Goal: Task Accomplishment & Management: Complete application form

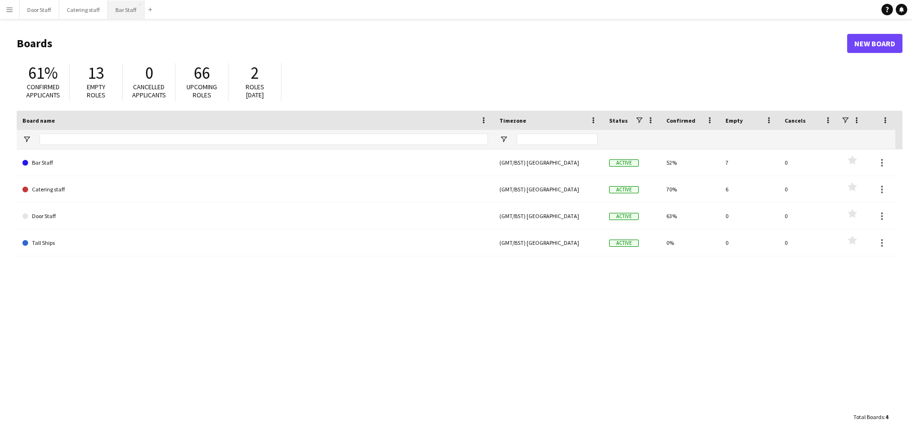
click at [119, 10] on button "Bar Staff Close" at bounding box center [126, 9] width 37 height 19
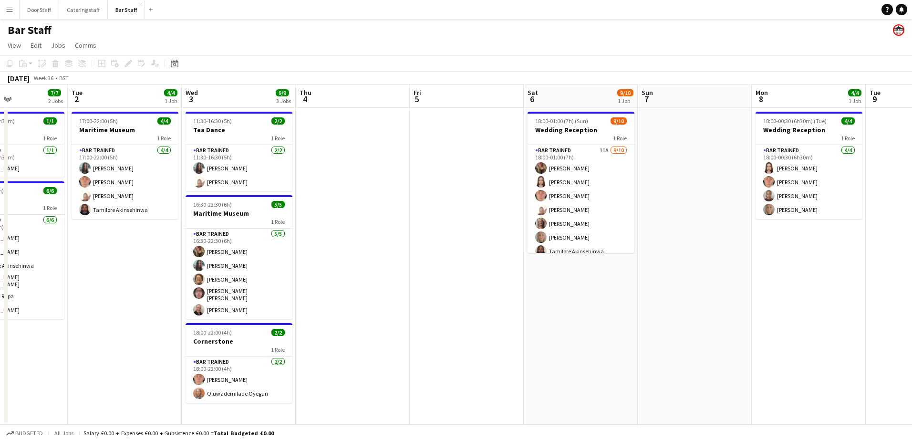
drag, startPoint x: 516, startPoint y: 283, endPoint x: -2, endPoint y: 295, distance: 517.9
click at [0, 295] on html "Menu Boards Boards Boards All jobs Status Workforce Workforce My Workforce Recr…" at bounding box center [456, 220] width 912 height 441
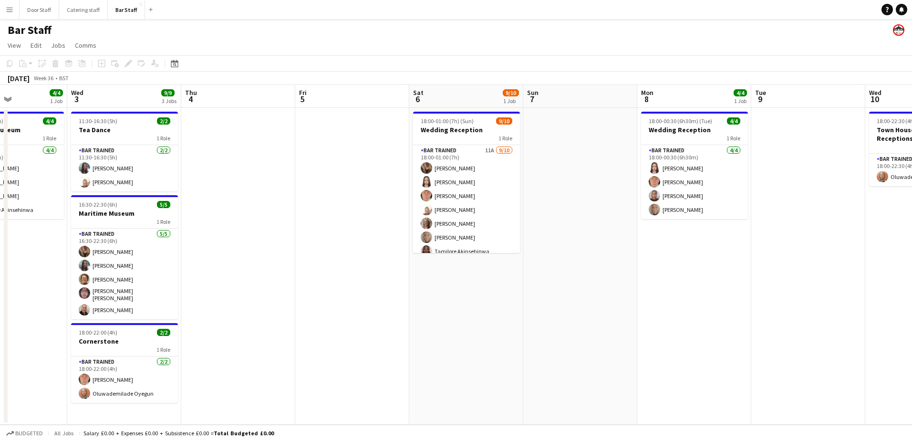
drag, startPoint x: 488, startPoint y: 211, endPoint x: 258, endPoint y: 221, distance: 230.0
click at [259, 222] on app-calendar-viewport "Sun 31 1/1 1 Job Mon 1 7/7 2 Jobs Tue 2 4/4 1 Job Wed 3 9/9 3 Jobs Thu 4 Fri 5 …" at bounding box center [456, 254] width 912 height 339
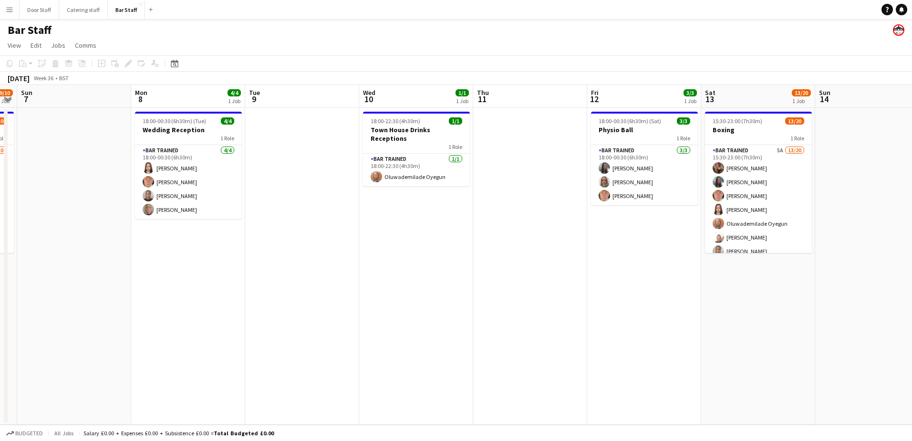
drag, startPoint x: 470, startPoint y: 214, endPoint x: 68, endPoint y: 221, distance: 401.5
click at [68, 221] on app-calendar-viewport "Thu 4 Fri 5 Sat 6 9/10 1 Job Sun 7 Mon 8 4/4 1 Job Tue 9 Wed 10 1/1 1 Job Thu 1…" at bounding box center [456, 254] width 912 height 339
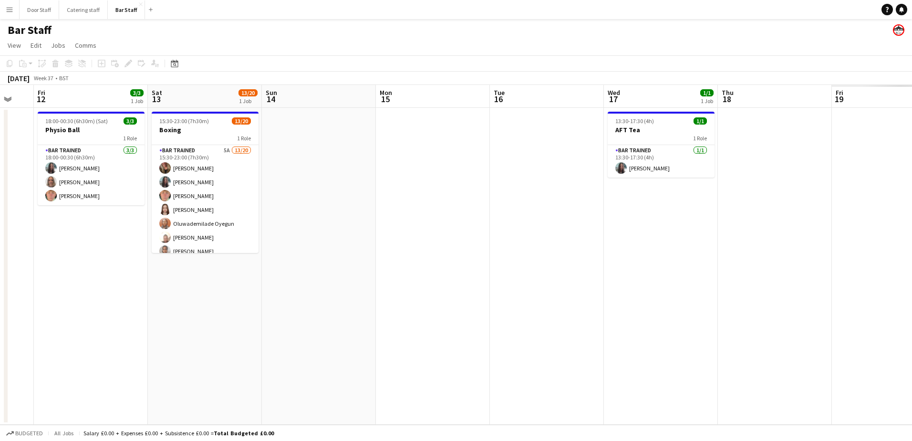
drag, startPoint x: 456, startPoint y: 216, endPoint x: -2, endPoint y: 236, distance: 458.1
click at [0, 236] on html "Menu Boards Boards Boards All jobs Status Workforce Workforce My Workforce Recr…" at bounding box center [456, 220] width 912 height 441
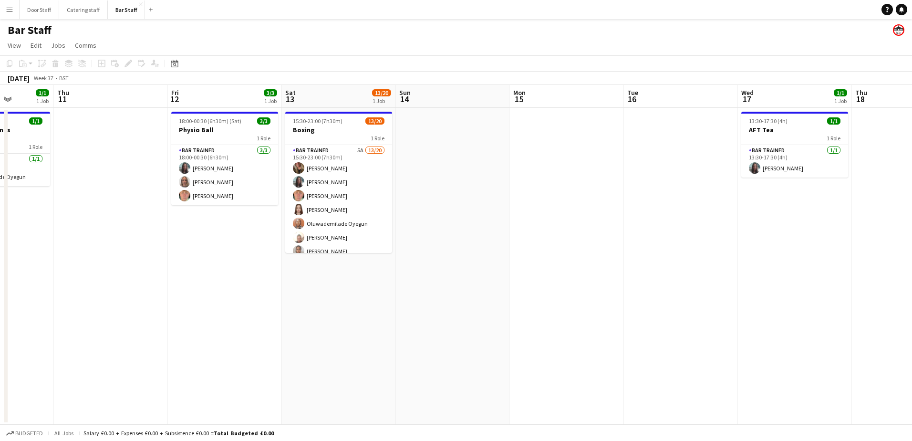
drag, startPoint x: 492, startPoint y: 216, endPoint x: 746, endPoint y: 145, distance: 263.7
click at [746, 145] on app-calendar-viewport "Mon 8 4/4 1 Job Tue 9 Wed 10 1/1 1 Job Thu 11 Fri 12 3/3 1 Job Sat 13 13/20 1 J…" at bounding box center [456, 254] width 912 height 339
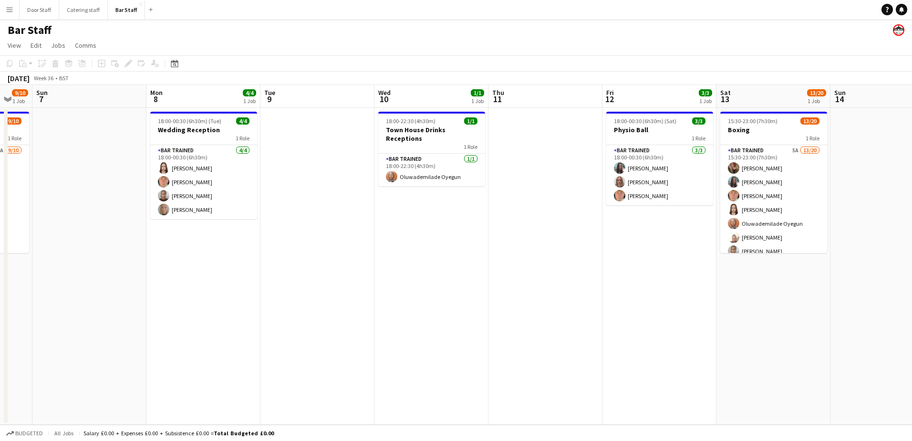
scroll to position [0, 278]
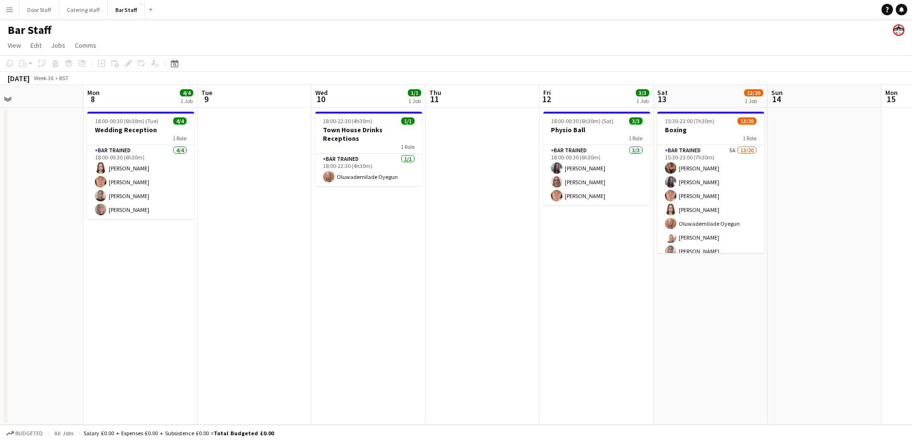
drag, startPoint x: 236, startPoint y: 246, endPoint x: 377, endPoint y: 231, distance: 141.4
click at [385, 229] on app-calendar-viewport "Fri 5 Sat 6 9/10 1 Job Sun 7 Mon 8 4/4 1 Job Tue 9 Wed 10 1/1 1 Job Thu 11 Fri …" at bounding box center [456, 254] width 912 height 339
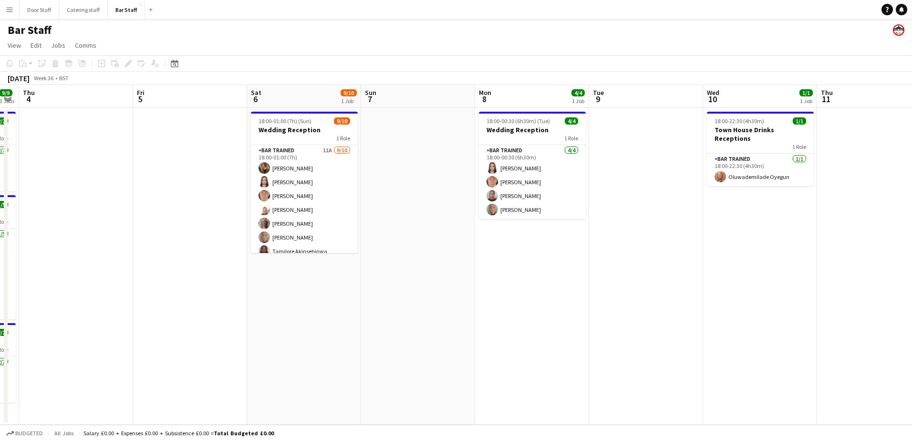
scroll to position [0, 206]
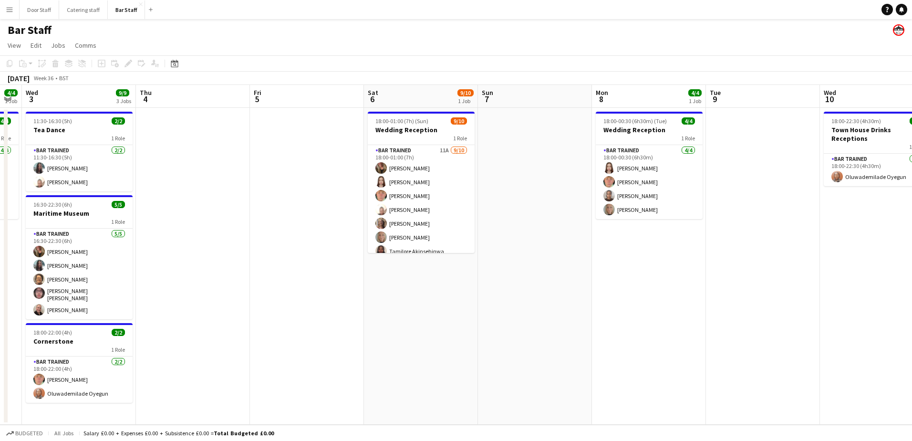
drag, startPoint x: 373, startPoint y: 265, endPoint x: 504, endPoint y: 231, distance: 135.4
click at [504, 231] on app-calendar-viewport "Mon 1 7/7 2 Jobs Tue 2 4/4 1 Job Wed 3 9/9 3 Jobs Thu 4 Fri 5 Sat 6 9/10 1 Job …" at bounding box center [456, 254] width 912 height 339
click at [277, 95] on app-board-header-date "Fri 5" at bounding box center [307, 96] width 114 height 23
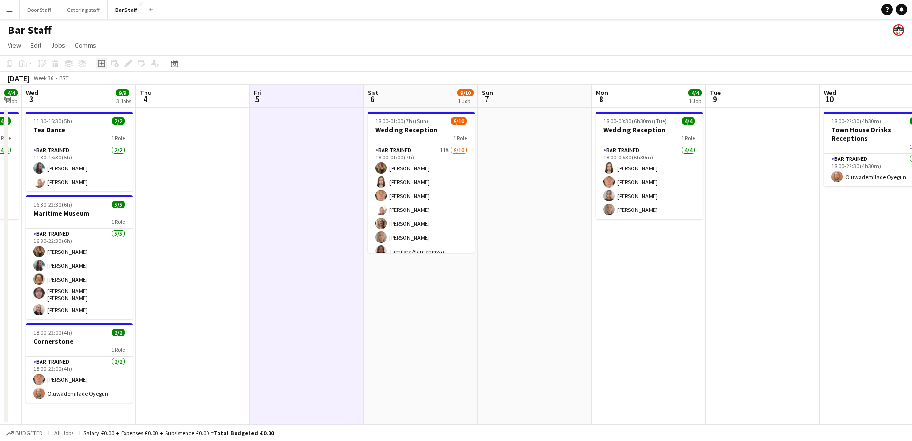
click at [96, 63] on div "Add job" at bounding box center [101, 63] width 11 height 11
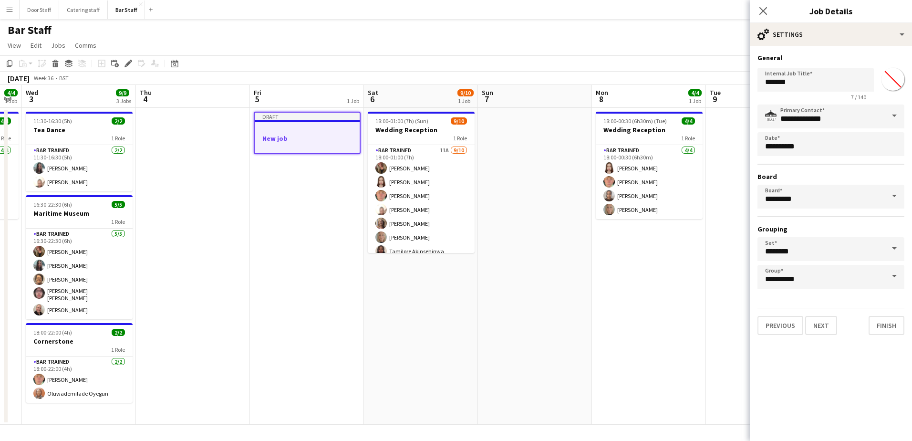
click at [285, 135] on h3 "New job" at bounding box center [307, 138] width 105 height 9
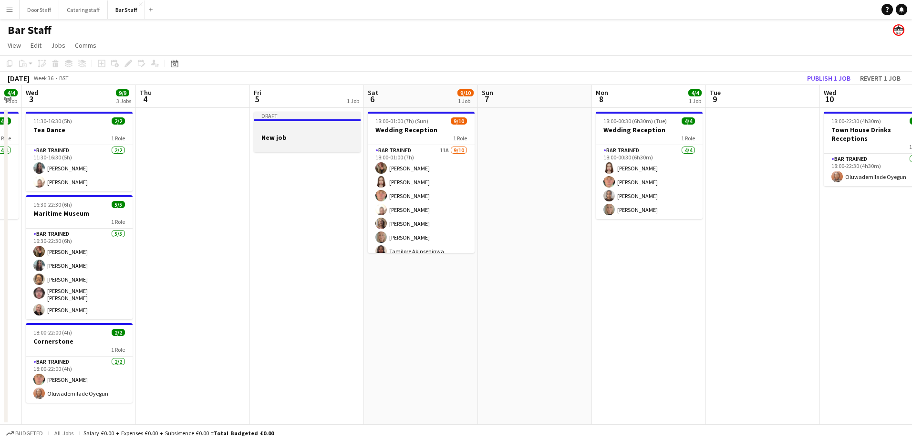
click at [309, 142] on div at bounding box center [307, 146] width 107 height 8
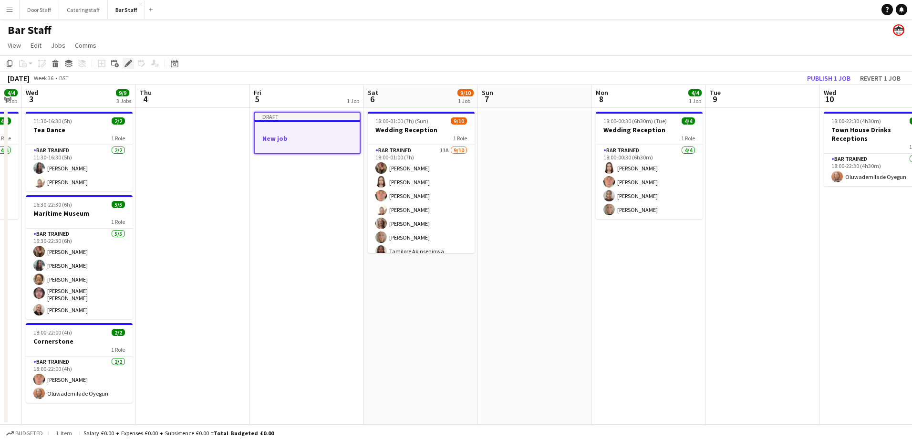
click at [130, 64] on icon "Edit" at bounding box center [128, 64] width 8 height 8
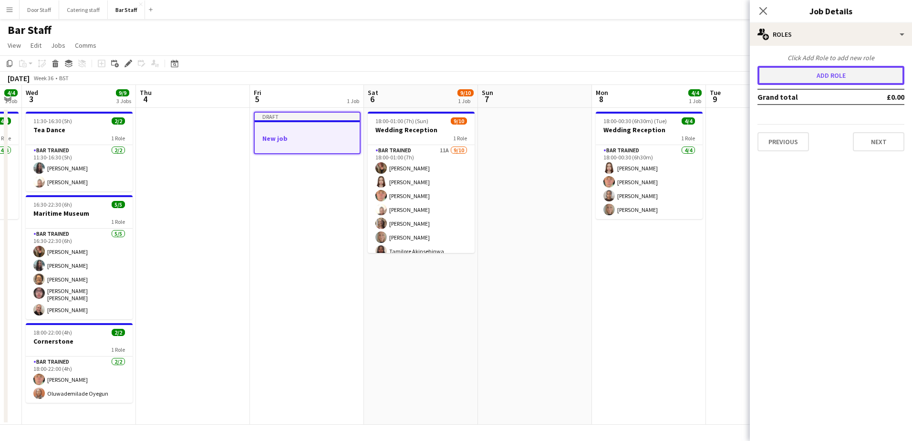
click at [842, 75] on button "Add role" at bounding box center [830, 75] width 147 height 19
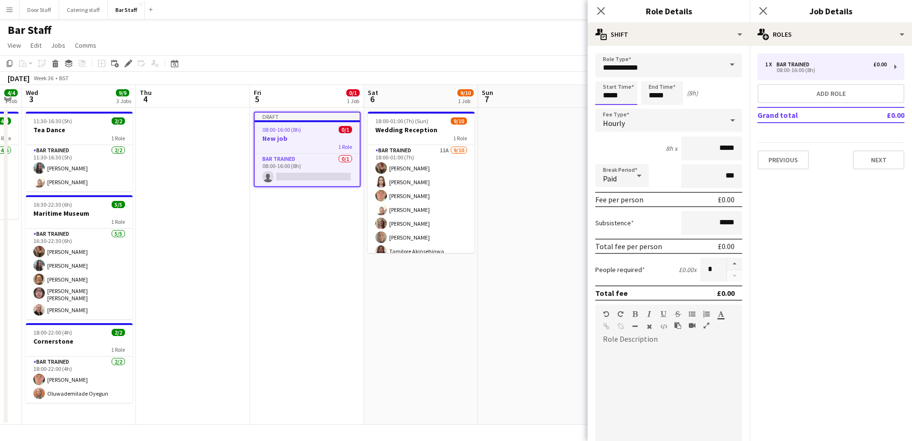
click at [616, 94] on input "*****" at bounding box center [616, 93] width 42 height 24
click at [607, 111] on div at bounding box center [606, 110] width 19 height 10
click at [607, 75] on div at bounding box center [606, 77] width 19 height 10
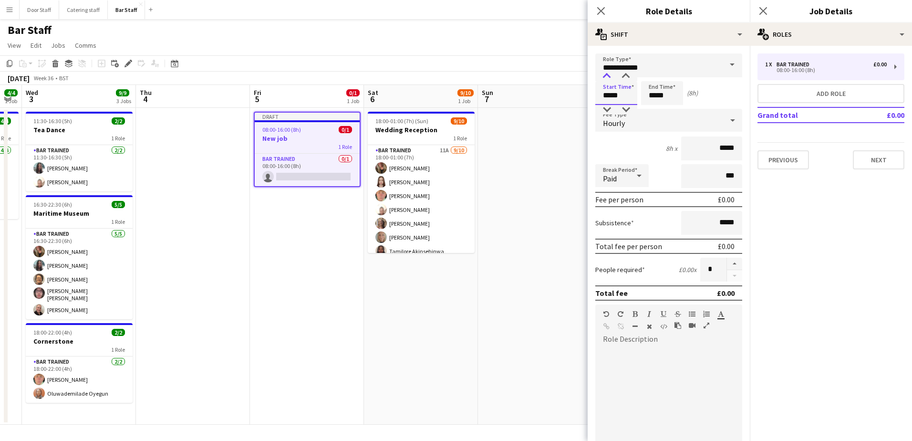
click at [607, 75] on div at bounding box center [606, 77] width 19 height 10
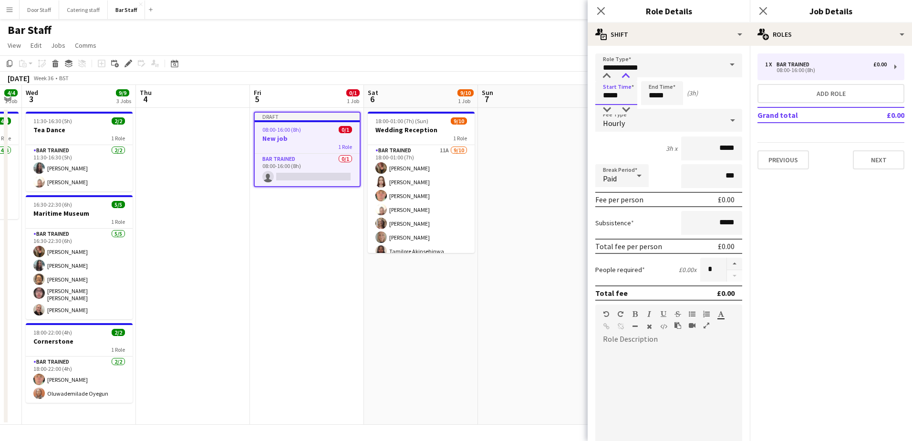
click at [624, 75] on div at bounding box center [625, 77] width 19 height 10
type input "*****"
click at [629, 106] on div at bounding box center [625, 110] width 19 height 10
click at [662, 95] on input "*****" at bounding box center [662, 93] width 42 height 24
type input "*****"
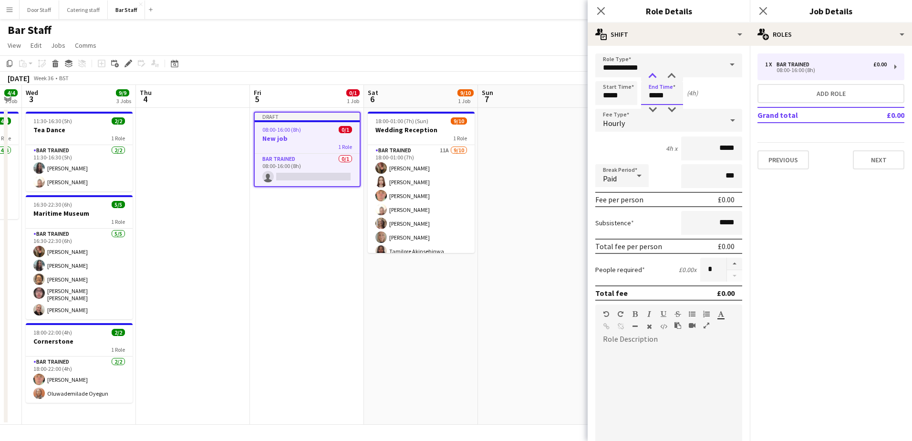
click at [657, 73] on div at bounding box center [652, 77] width 19 height 10
click at [611, 91] on input "*****" at bounding box center [616, 93] width 42 height 24
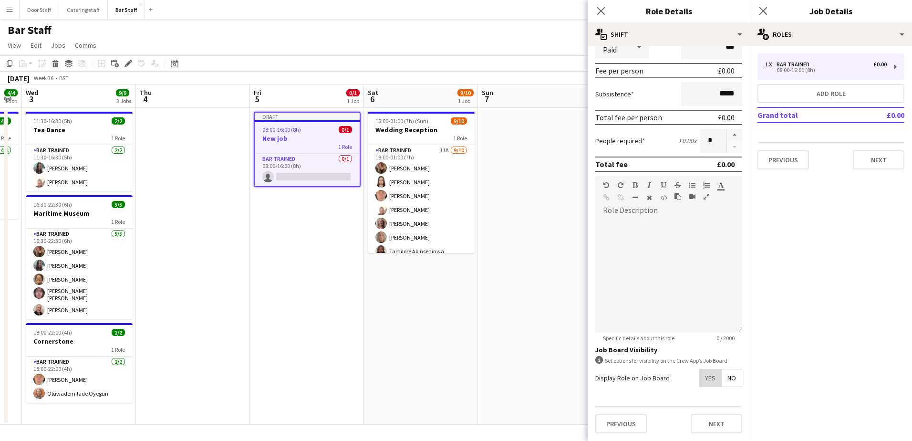
click at [704, 380] on span "Yes" at bounding box center [710, 377] width 22 height 17
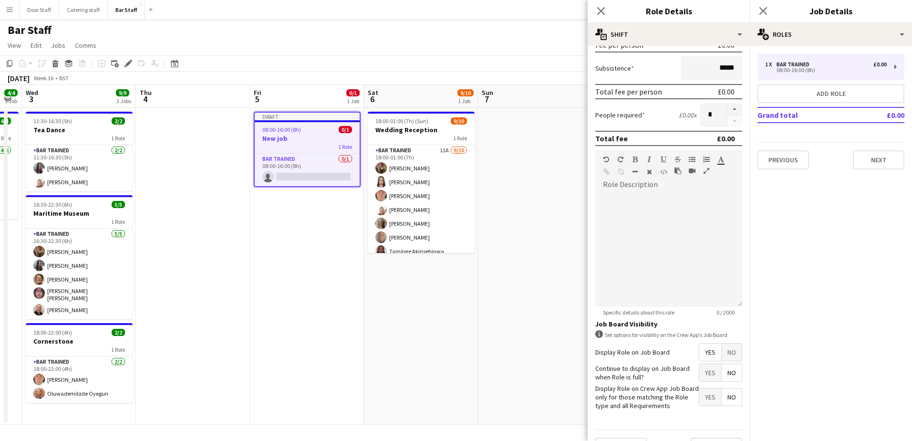
scroll to position [178, 0]
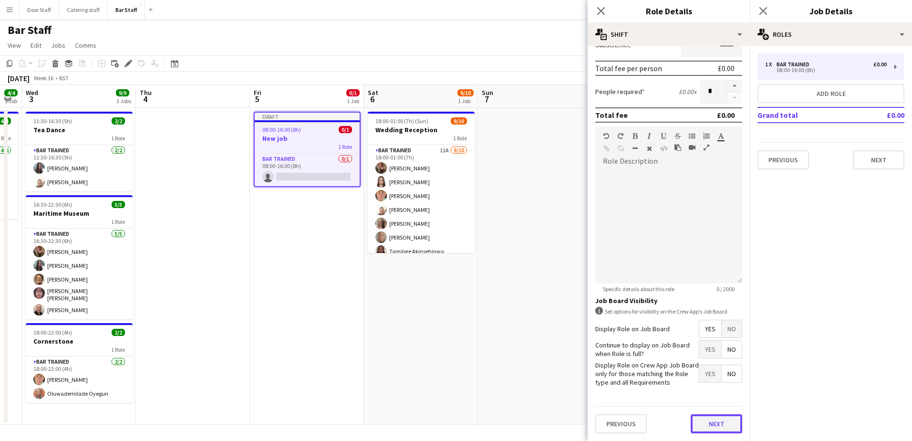
click at [707, 423] on button "Next" at bounding box center [715, 423] width 51 height 19
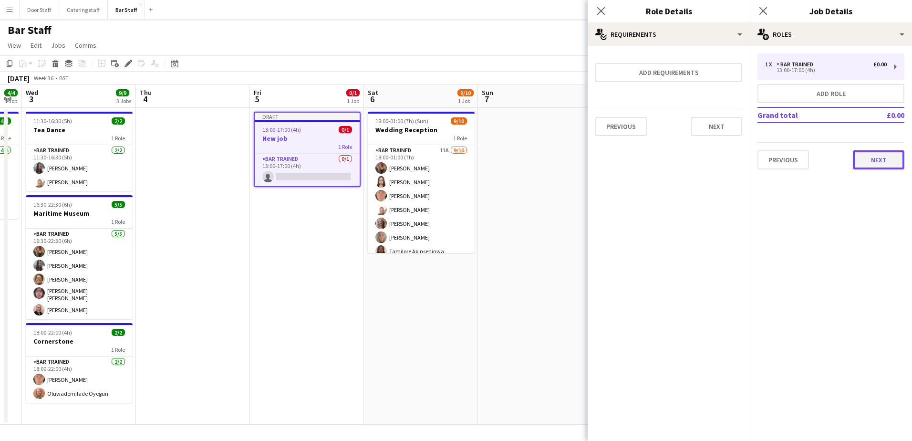
click at [875, 160] on button "Next" at bounding box center [877, 159] width 51 height 19
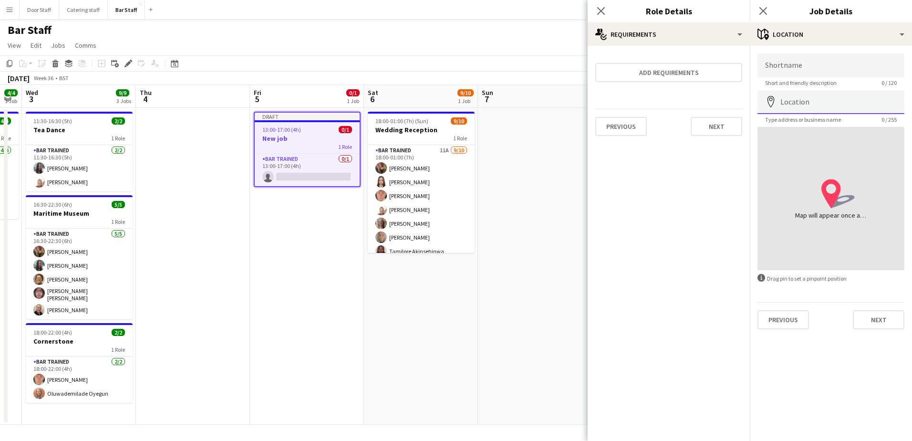
click at [807, 98] on input "Location" at bounding box center [830, 102] width 147 height 24
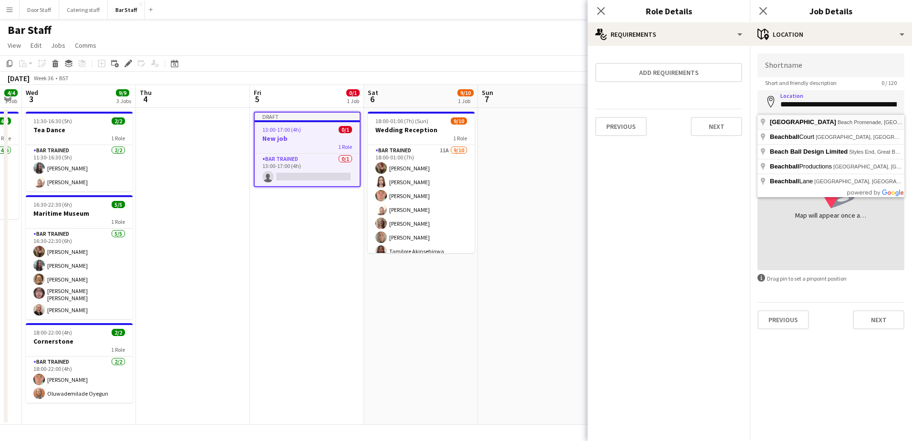
type input "**********"
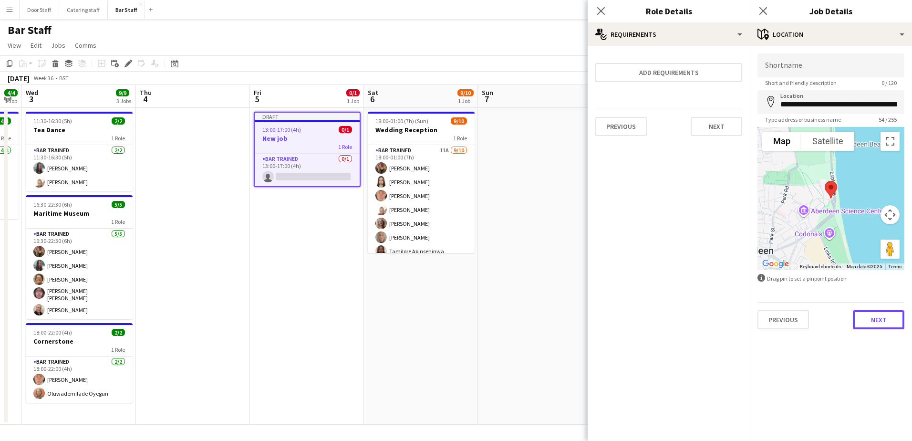
drag, startPoint x: 877, startPoint y: 323, endPoint x: 792, endPoint y: 347, distance: 88.5
click at [877, 323] on button "Next" at bounding box center [877, 319] width 51 height 19
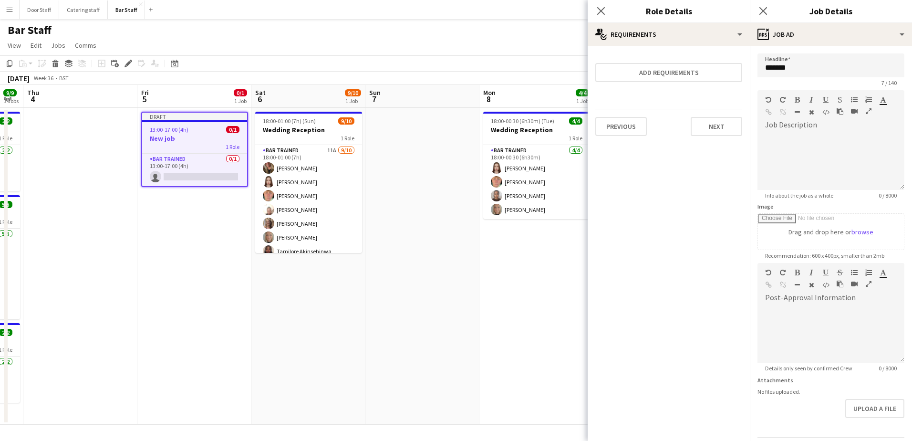
scroll to position [0, 320]
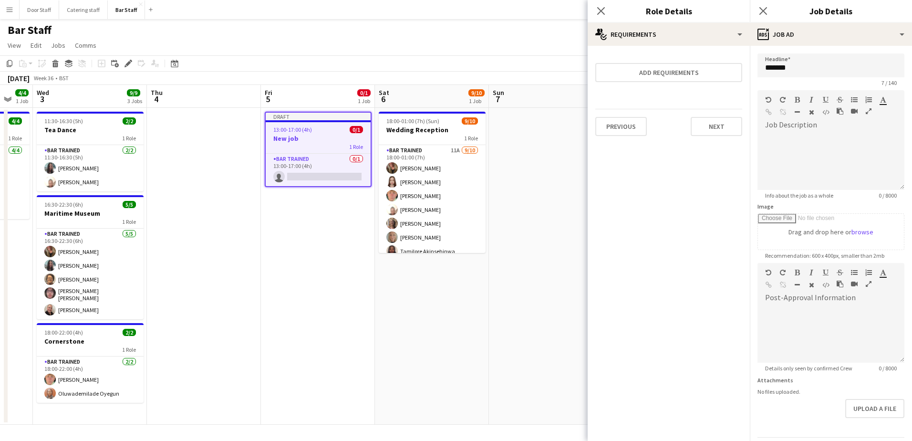
drag, startPoint x: 494, startPoint y: 365, endPoint x: 502, endPoint y: 333, distance: 32.3
click at [506, 333] on app-calendar-viewport "Mon 1 7/7 2 Jobs Tue 2 4/4 1 Job Wed 3 9/9 3 Jobs Thu 4 Fri 5 0/1 1 Job Sat 6 9…" at bounding box center [456, 254] width 912 height 339
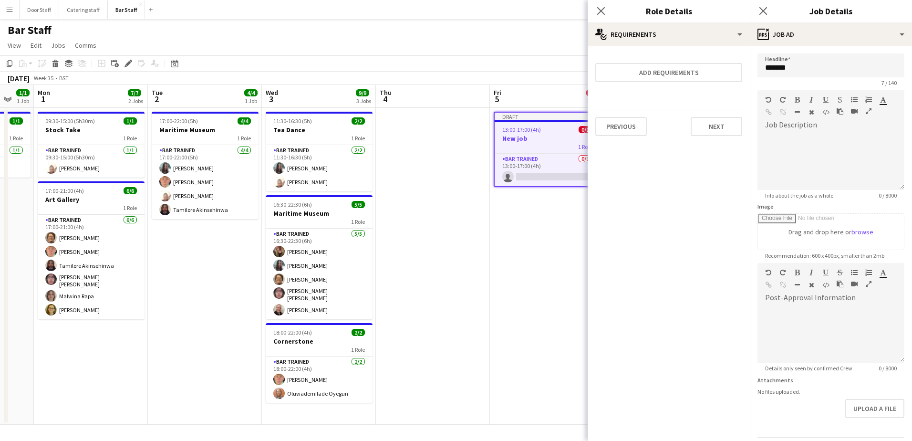
drag, startPoint x: 311, startPoint y: 371, endPoint x: 541, endPoint y: 297, distance: 241.9
click at [541, 297] on app-calendar-viewport "Sat 30 Sun 31 1/1 1 Job Mon 1 7/7 2 Jobs Tue 2 4/4 1 Job Wed 3 9/9 3 Jobs Thu 4…" at bounding box center [456, 254] width 912 height 339
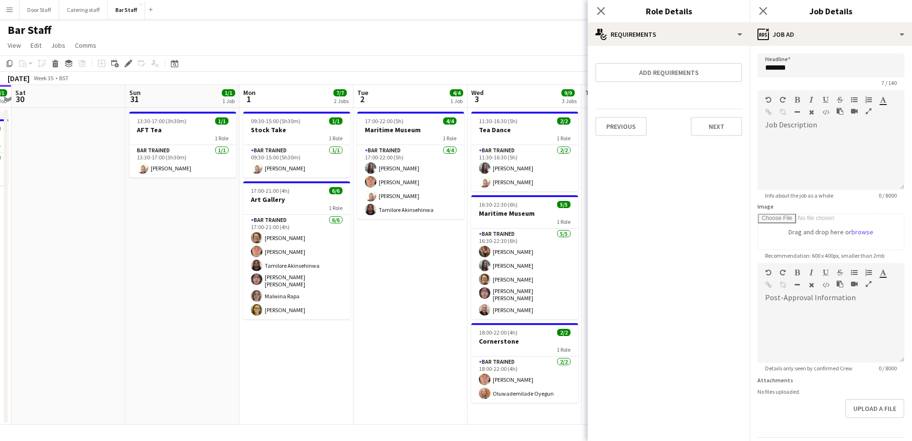
scroll to position [0, 202]
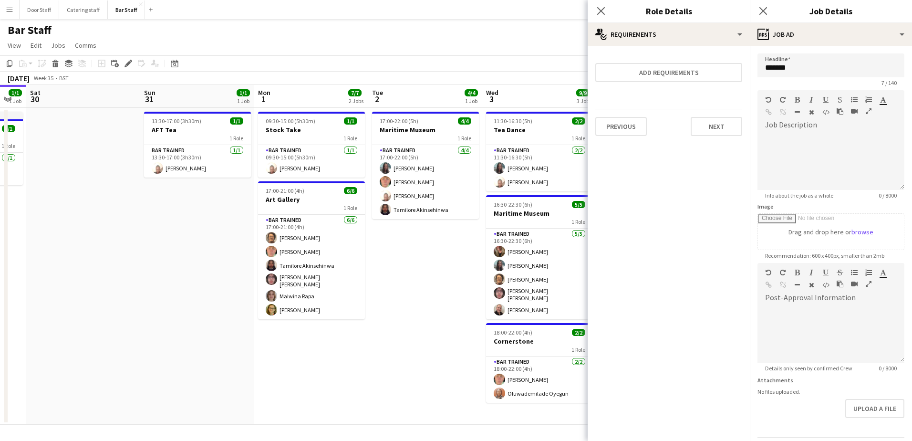
drag, startPoint x: 224, startPoint y: 357, endPoint x: 439, endPoint y: 296, distance: 223.5
click at [439, 296] on app-calendar-viewport "Thu 28 Fri 29 1/1 1 Job Sat 30 Sun 31 1/1 1 Job Mon 1 7/7 2 Jobs Tue 2 4/4 1 Jo…" at bounding box center [456, 254] width 912 height 339
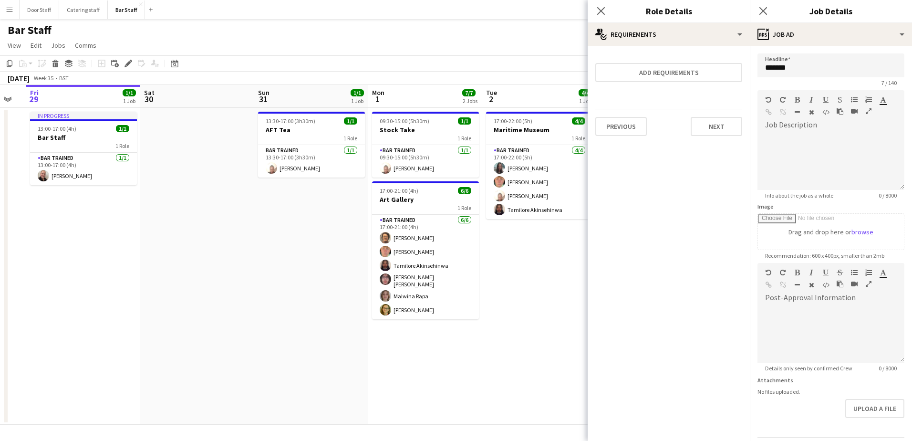
scroll to position [0, 279]
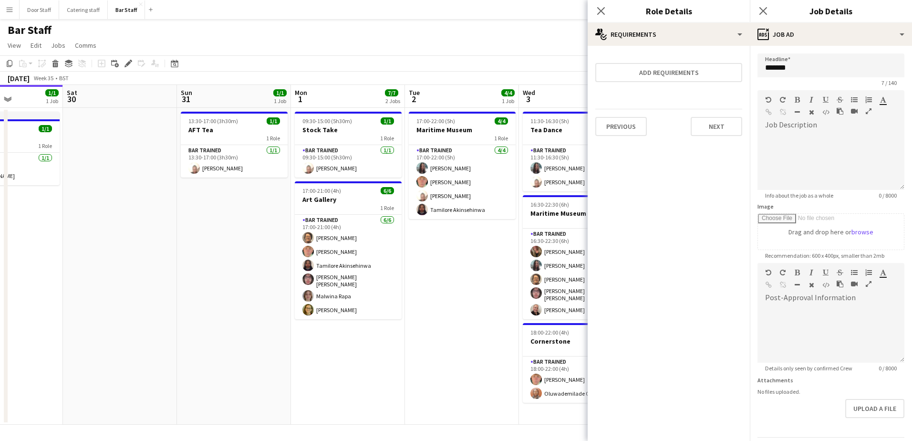
drag, startPoint x: 131, startPoint y: 341, endPoint x: 168, endPoint y: 333, distance: 37.6
click at [168, 333] on app-calendar-viewport "Wed 27 Thu 28 Fri 29 1/1 1 Job Sat 30 Sun 31 1/1 1 Job Mon 1 7/7 2 Jobs Tue 2 4…" at bounding box center [456, 254] width 912 height 339
click at [219, 132] on h3 "AFT Tea" at bounding box center [234, 129] width 107 height 9
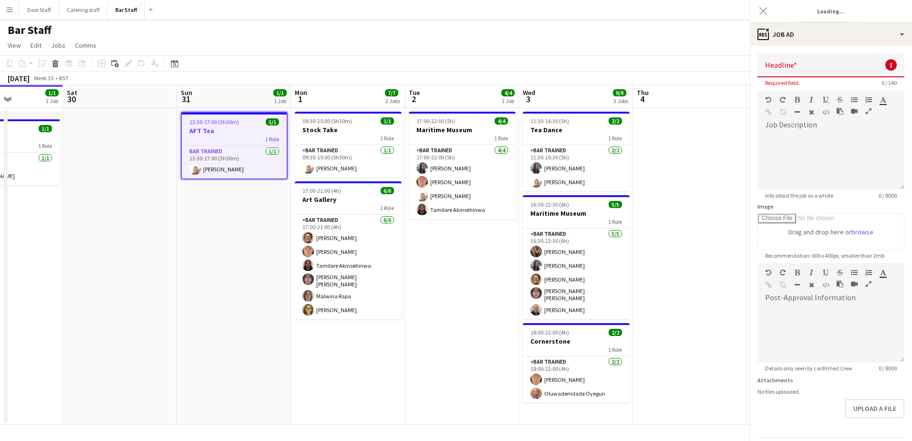
type input "*******"
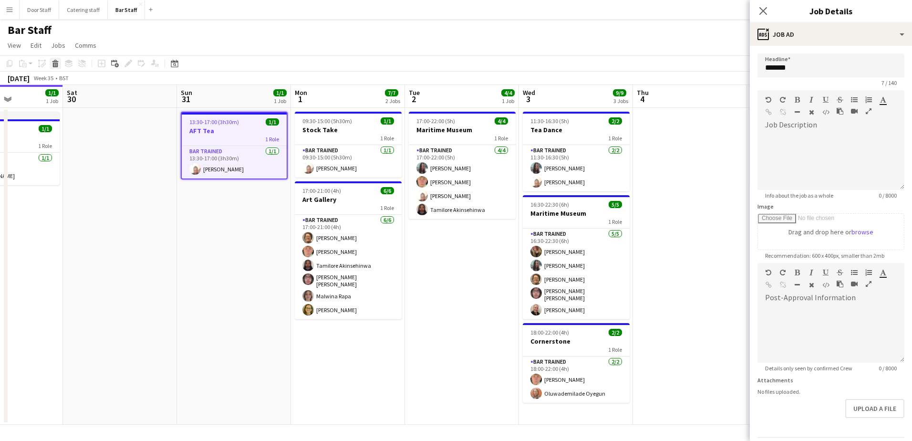
click at [58, 64] on icon "Delete" at bounding box center [55, 64] width 8 height 8
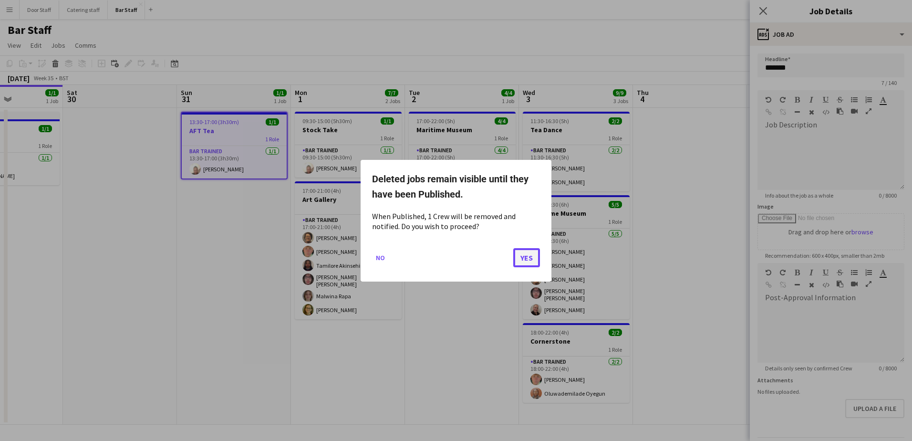
click at [528, 261] on button "Yes" at bounding box center [526, 256] width 27 height 19
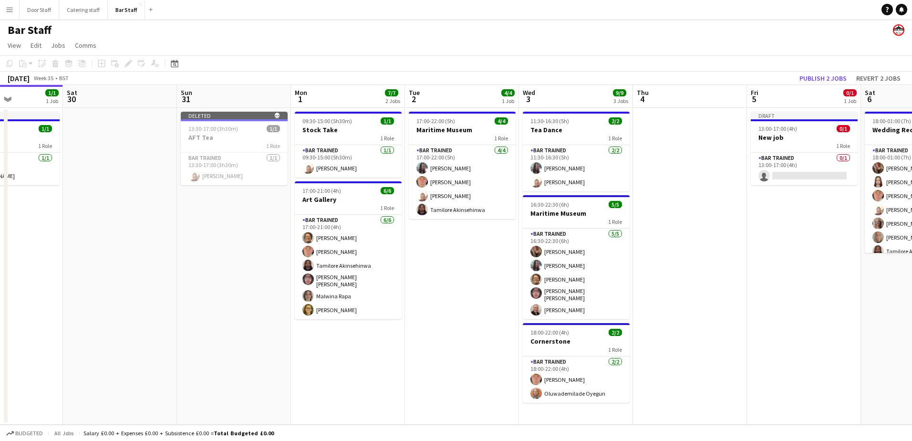
click at [204, 258] on app-date-cell "Deleted skull 13:30-17:00 (3h30m) 1/1 AFT Tea 1 Role Bar trained [DATE] 13:30-1…" at bounding box center [234, 266] width 114 height 317
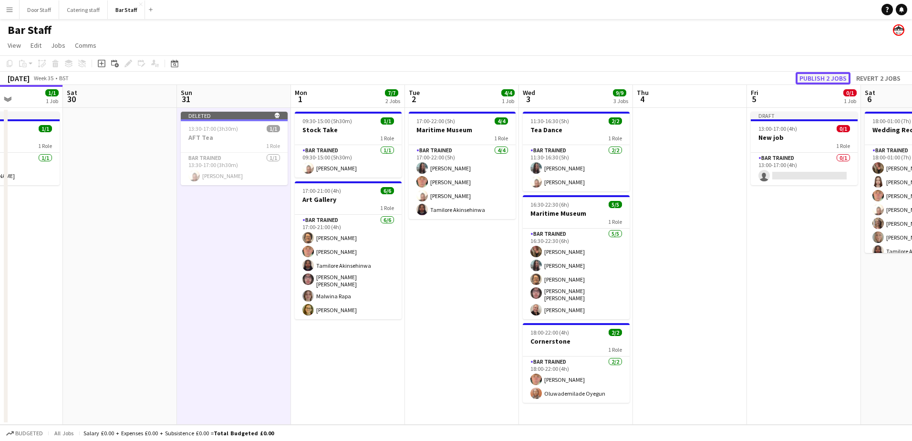
click at [822, 77] on button "Publish 2 jobs" at bounding box center [822, 78] width 55 height 12
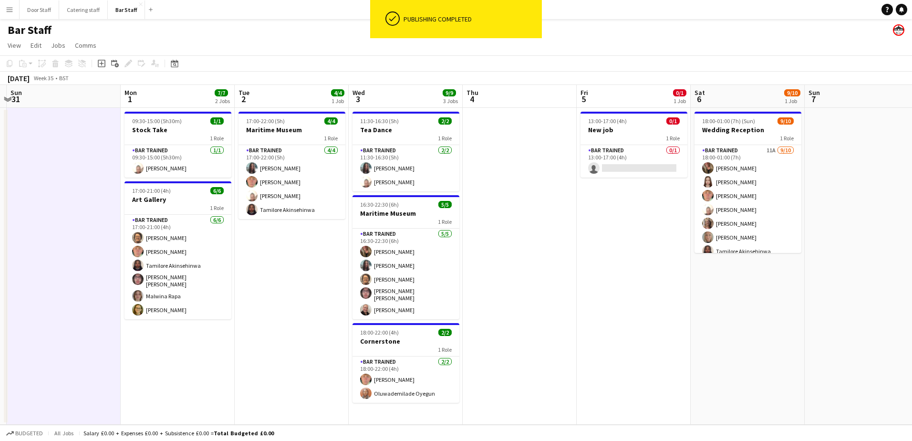
drag, startPoint x: 439, startPoint y: 339, endPoint x: 262, endPoint y: 346, distance: 177.5
click at [262, 346] on app-calendar-viewport "Thu 28 Fri 29 1/1 1 Job Sat 30 Sun 31 Mon 1 7/7 2 Jobs Tue 2 4/4 1 Job Wed 3 9/…" at bounding box center [456, 254] width 912 height 339
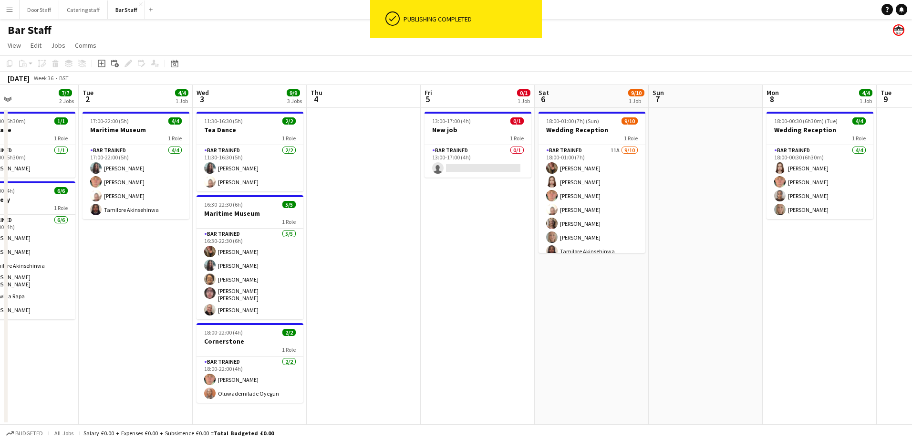
drag, startPoint x: 587, startPoint y: 318, endPoint x: 437, endPoint y: 325, distance: 150.3
click at [437, 325] on app-calendar-viewport "Fri 29 1/1 1 Job Sat 30 Sun 31 Mon 1 7/7 2 Jobs Tue 2 4/4 1 Job Wed 3 9/9 3 Job…" at bounding box center [456, 254] width 912 height 339
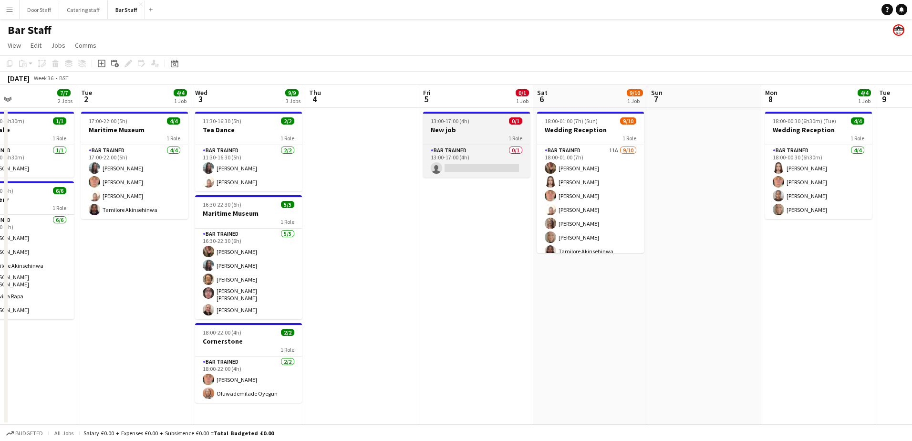
click at [491, 132] on h3 "New job" at bounding box center [476, 129] width 107 height 9
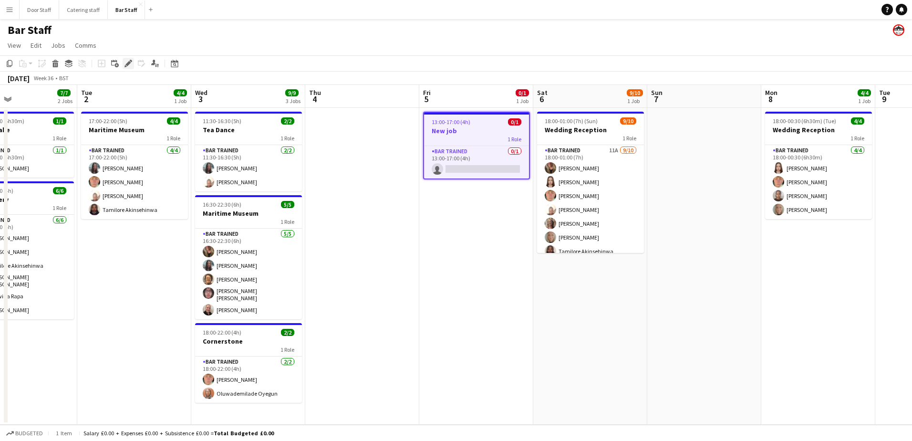
click at [127, 63] on icon "Edit" at bounding box center [128, 64] width 8 height 8
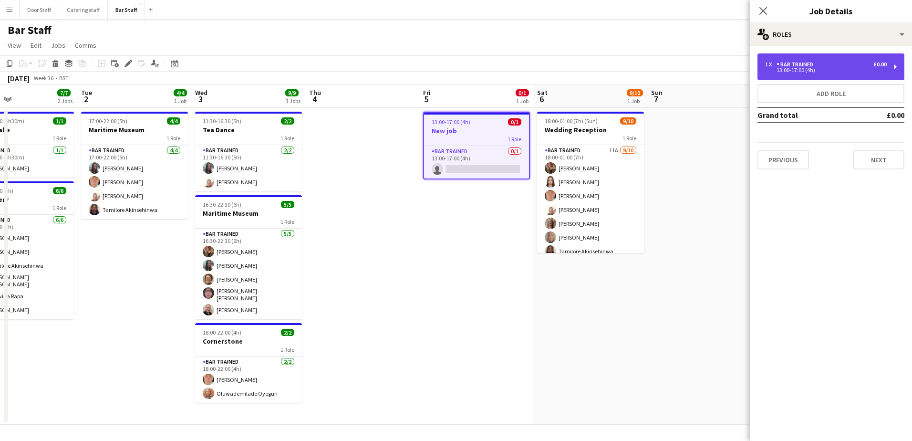
click at [831, 69] on div "13:00-17:00 (4h)" at bounding box center [826, 70] width 122 height 5
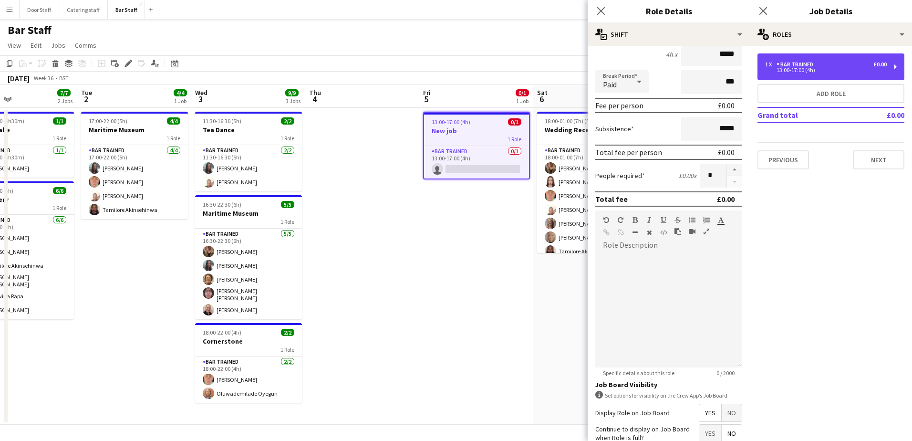
scroll to position [178, 0]
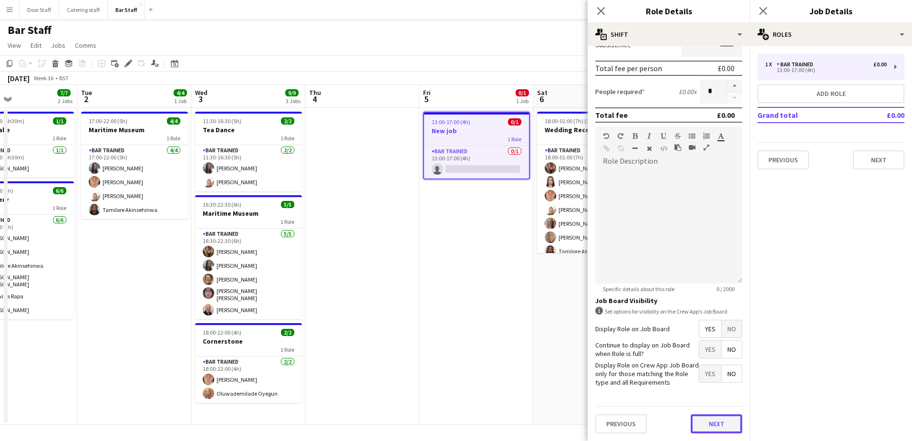
click at [726, 421] on button "Next" at bounding box center [715, 423] width 51 height 19
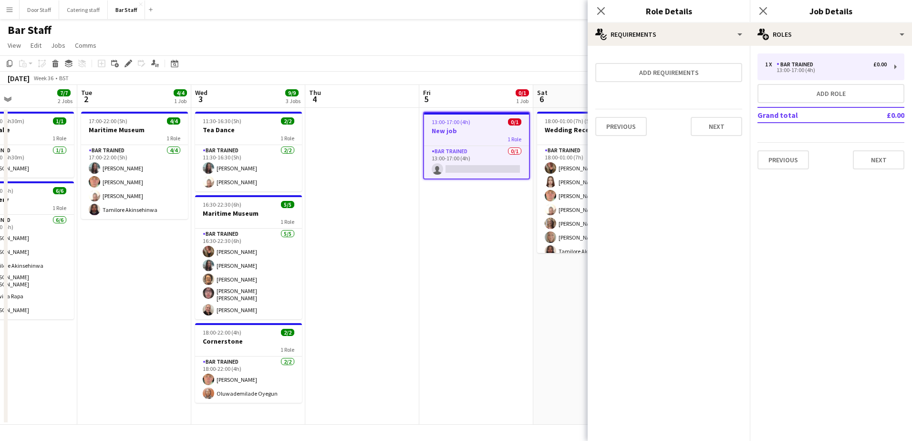
scroll to position [0, 0]
click at [726, 421] on mat-expansion-panel "medal-empty Requirements Add requirements Previous Next" at bounding box center [668, 243] width 162 height 395
click at [875, 157] on button "Next" at bounding box center [877, 159] width 51 height 19
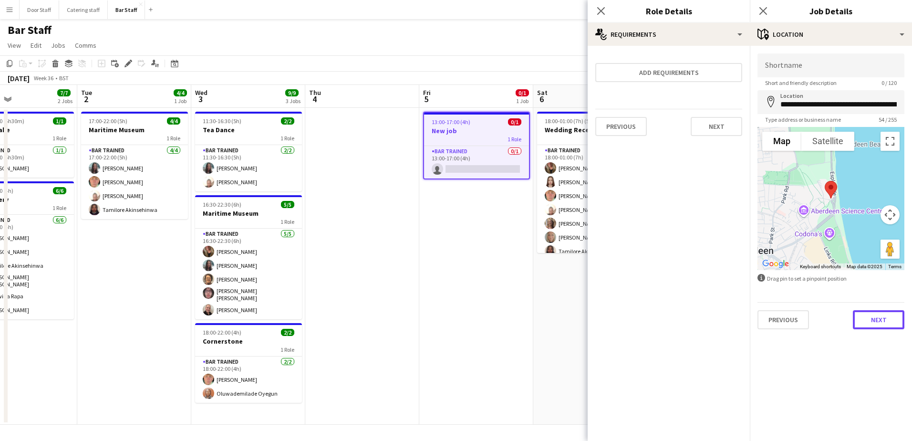
click at [885, 319] on button "Next" at bounding box center [877, 319] width 51 height 19
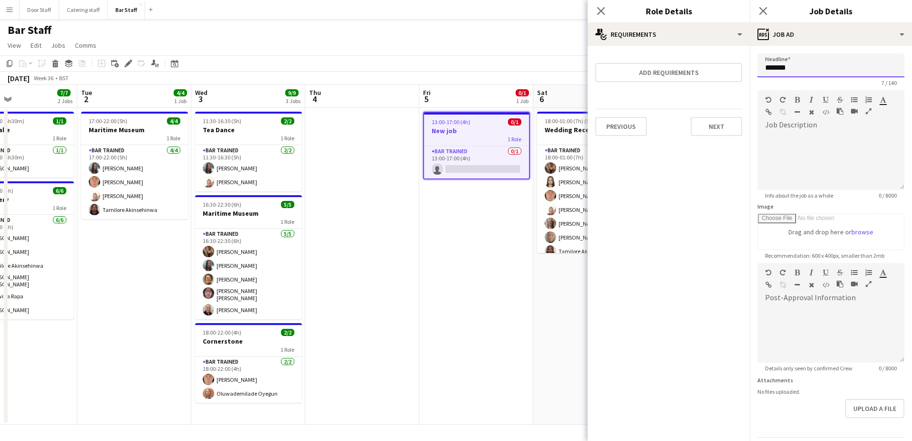
click at [835, 69] on input "*******" at bounding box center [830, 65] width 147 height 24
type input "*"
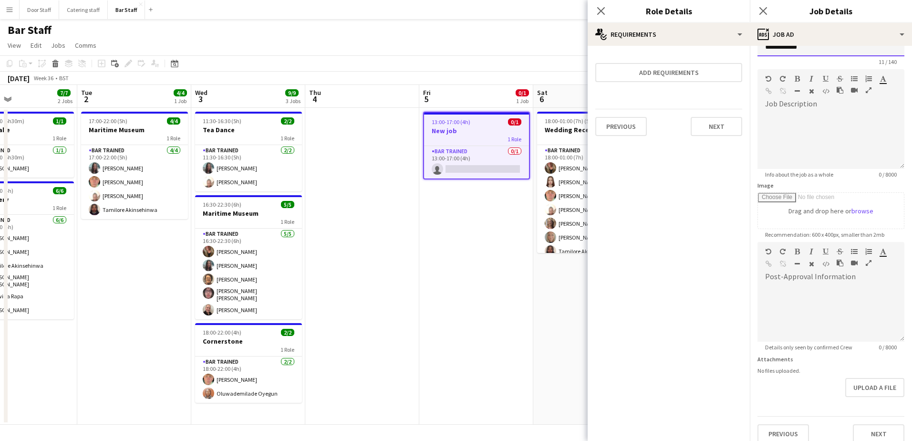
scroll to position [31, 0]
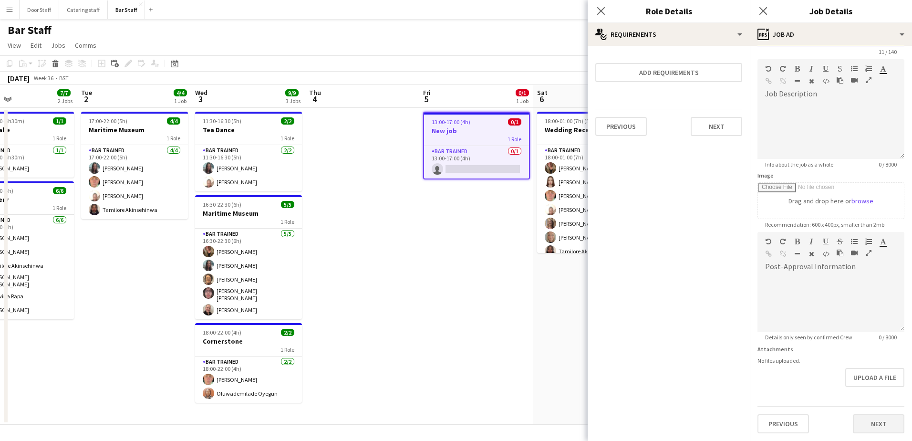
type input "**********"
click at [863, 422] on button "Next" at bounding box center [877, 423] width 51 height 19
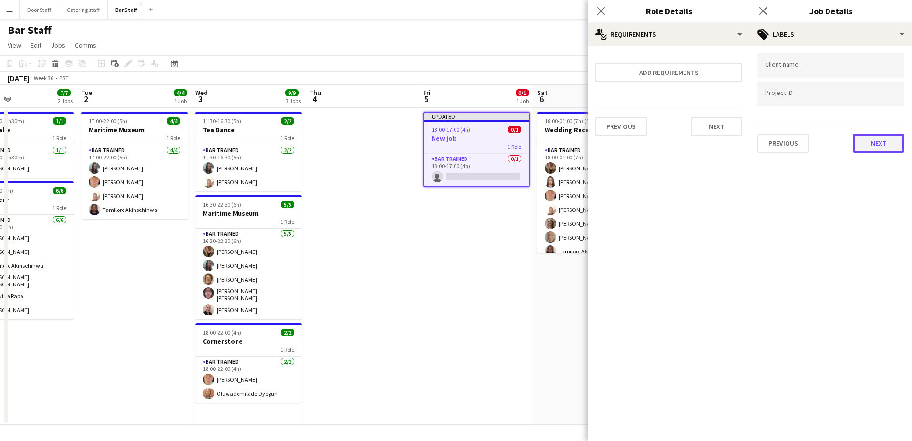
click at [873, 138] on button "Next" at bounding box center [877, 142] width 51 height 19
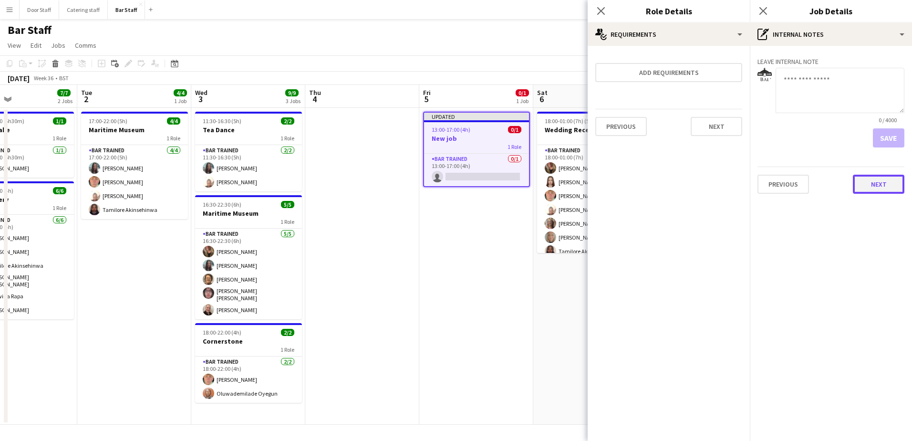
click at [880, 183] on button "Next" at bounding box center [877, 184] width 51 height 19
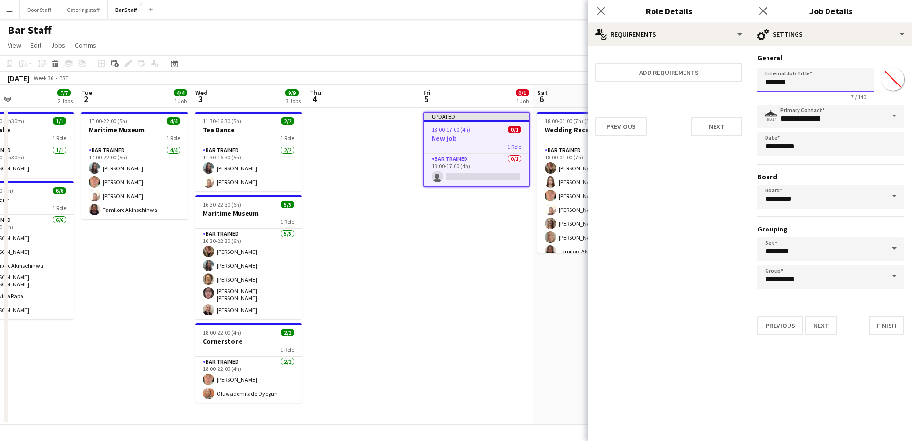
click at [817, 81] on input "*******" at bounding box center [815, 80] width 116 height 24
click at [818, 81] on input "*******" at bounding box center [815, 80] width 116 height 24
type input "**********"
click at [891, 326] on button "Finish" at bounding box center [886, 325] width 36 height 19
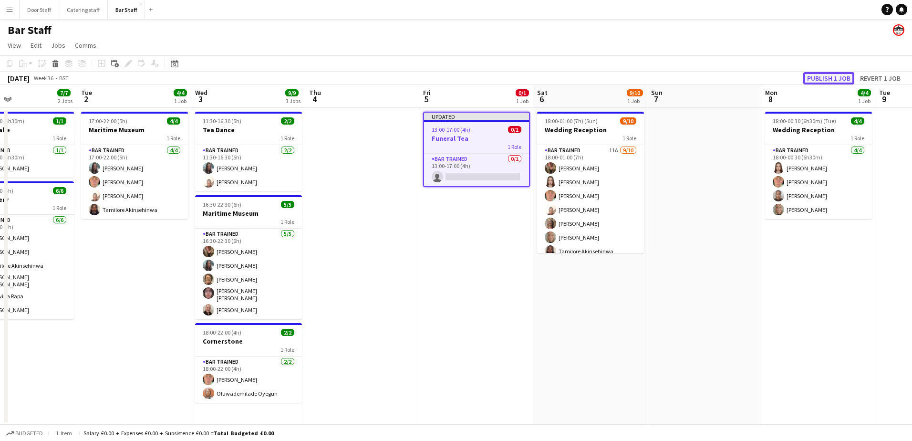
click at [839, 78] on button "Publish 1 job" at bounding box center [828, 78] width 51 height 12
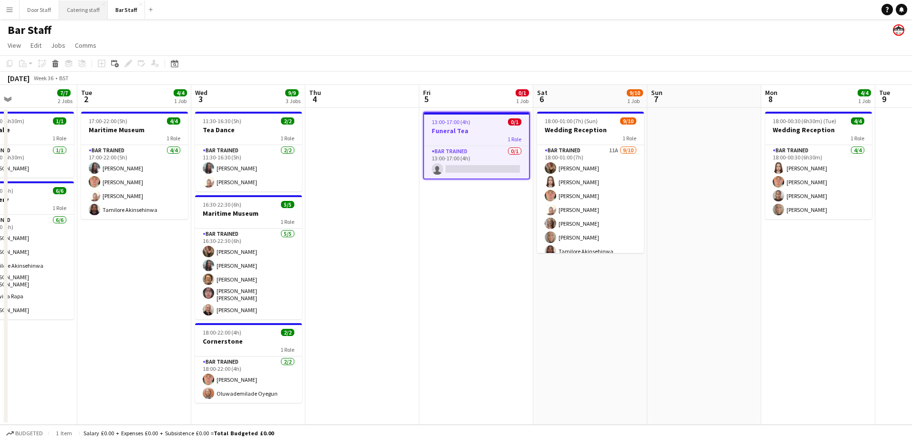
click at [81, 14] on button "Catering staff Close" at bounding box center [83, 9] width 49 height 19
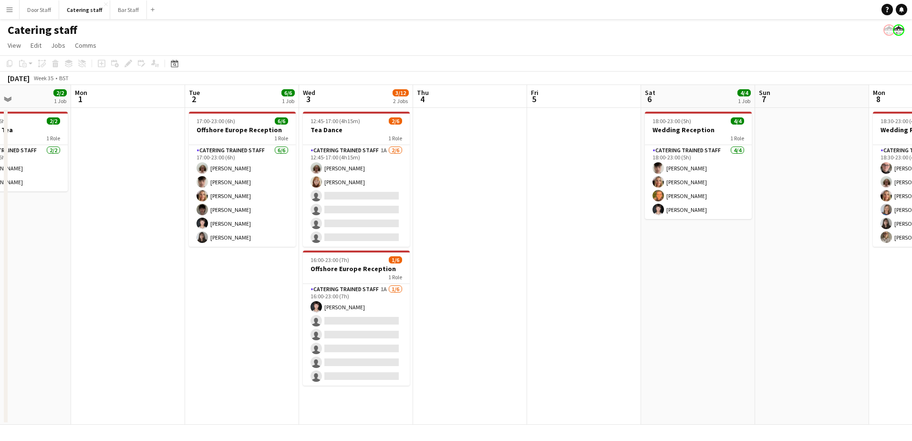
scroll to position [0, 374]
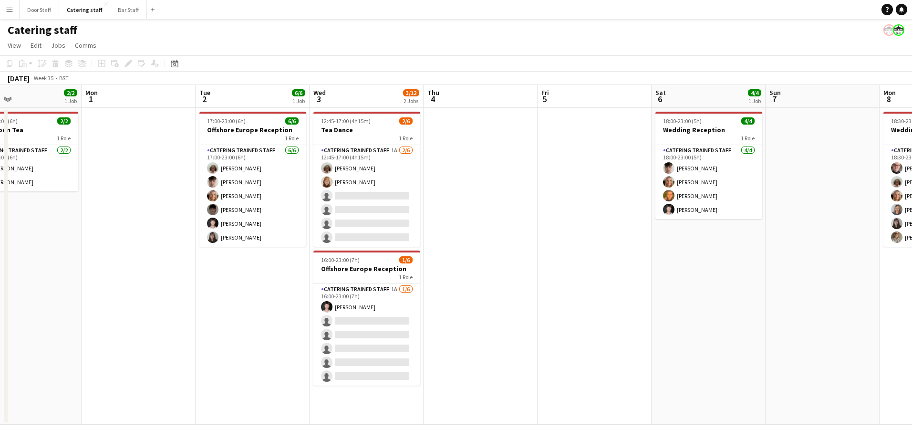
drag, startPoint x: 534, startPoint y: 245, endPoint x: 209, endPoint y: 278, distance: 326.8
click at [209, 278] on app-calendar-viewport "Thu 28 2/2 1 Job Fri 29 2/2 1 Job Sat 30 Sun 31 2/2 1 Job Mon 1 Tue 2 6/6 1 Job…" at bounding box center [456, 254] width 912 height 339
click at [122, 10] on button "Bar Staff Close" at bounding box center [128, 9] width 37 height 19
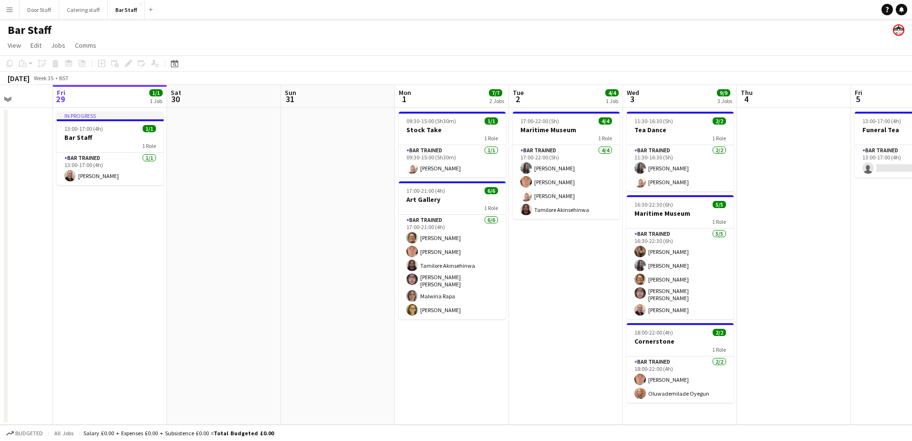
scroll to position [0, 291]
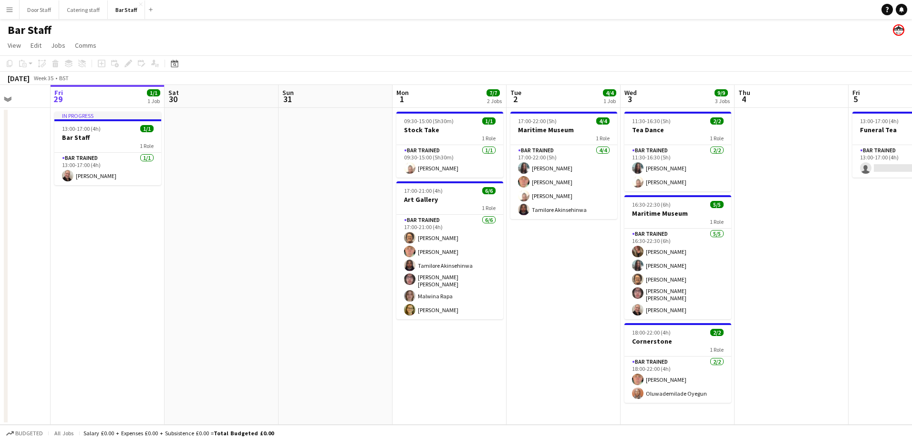
drag, startPoint x: 595, startPoint y: 349, endPoint x: 531, endPoint y: 350, distance: 63.4
click at [531, 350] on app-calendar-viewport "Tue 26 Wed 27 Thu 28 Fri 29 1/1 1 Job Sat 30 Sun 31 Mon 1 7/7 2 Jobs Tue 2 4/4 …" at bounding box center [456, 254] width 912 height 339
click at [10, 10] on app-icon "Menu" at bounding box center [10, 10] width 8 height 8
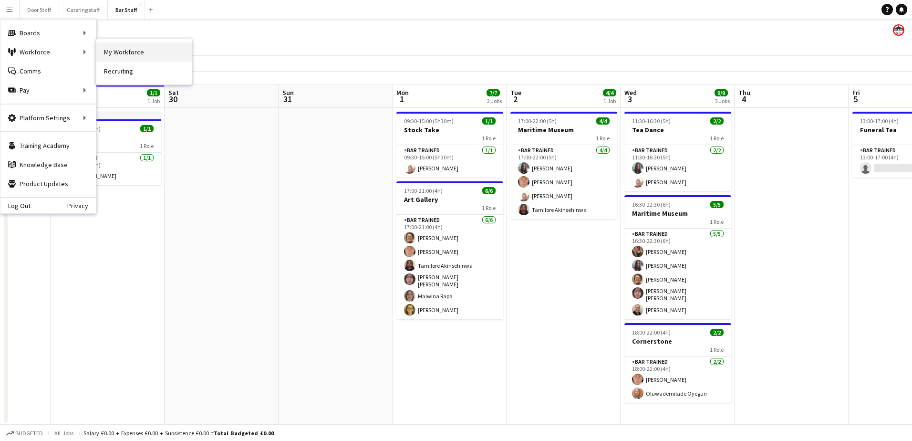
click at [132, 50] on link "My Workforce" at bounding box center [143, 51] width 95 height 19
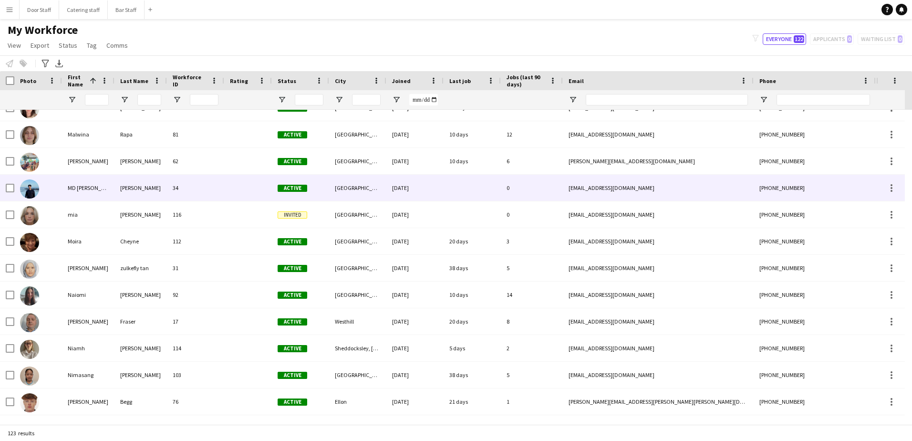
click at [111, 187] on div "MD [PERSON_NAME]" at bounding box center [88, 188] width 52 height 26
